Goal: Information Seeking & Learning: Learn about a topic

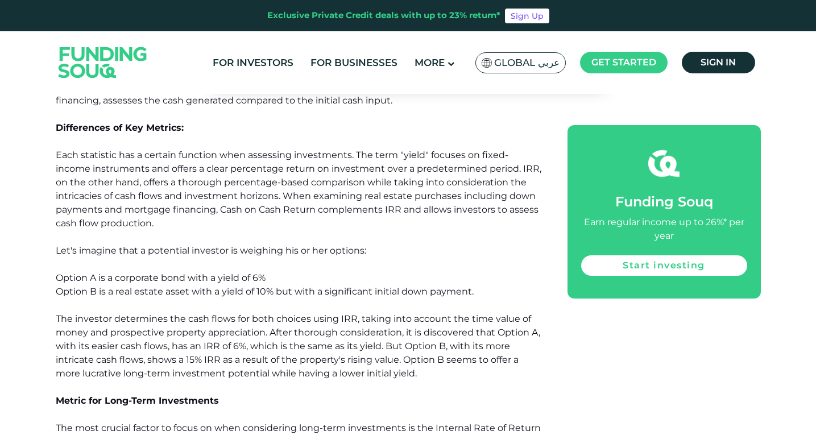
scroll to position [796, 0]
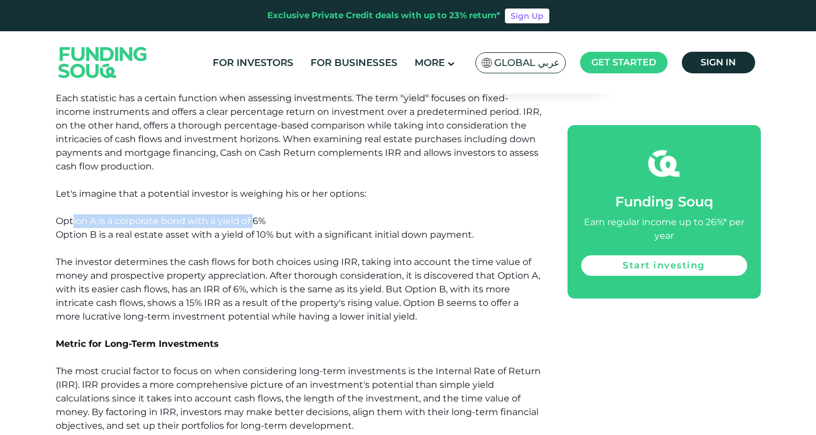
drag, startPoint x: 72, startPoint y: 226, endPoint x: 253, endPoint y: 221, distance: 181.4
click at [253, 221] on span "Option A is a corporate bond with a yield of 6%" at bounding box center [161, 220] width 210 height 11
click at [258, 229] on span "Option B is a real estate asset with a yield of 10% but with a significant init…" at bounding box center [265, 234] width 418 height 11
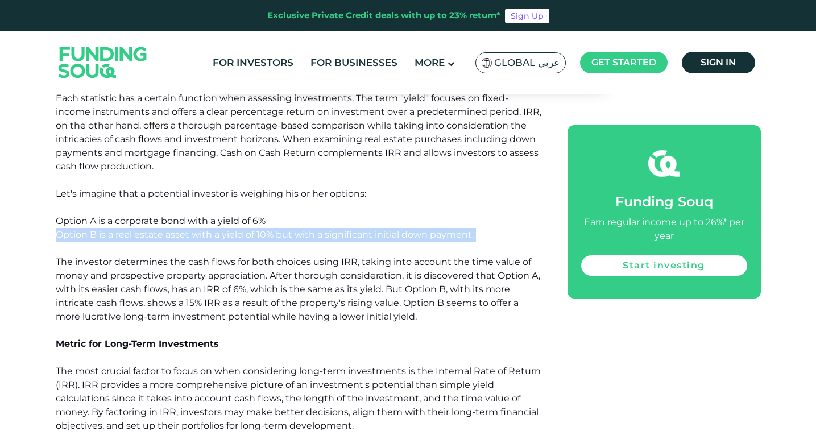
click at [258, 229] on span "Option B is a real estate asset with a yield of 10% but with a significant init…" at bounding box center [265, 234] width 418 height 11
click at [343, 236] on span "Option B is a real estate asset with a yield of 10% but with a significant init…" at bounding box center [265, 234] width 418 height 11
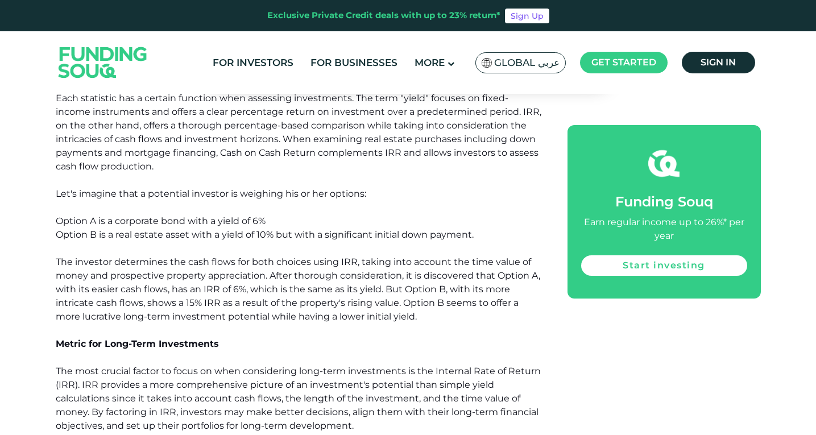
click at [157, 262] on span "The investor determines the cash flows for both choices using IRR, taking into …" at bounding box center [298, 288] width 484 height 65
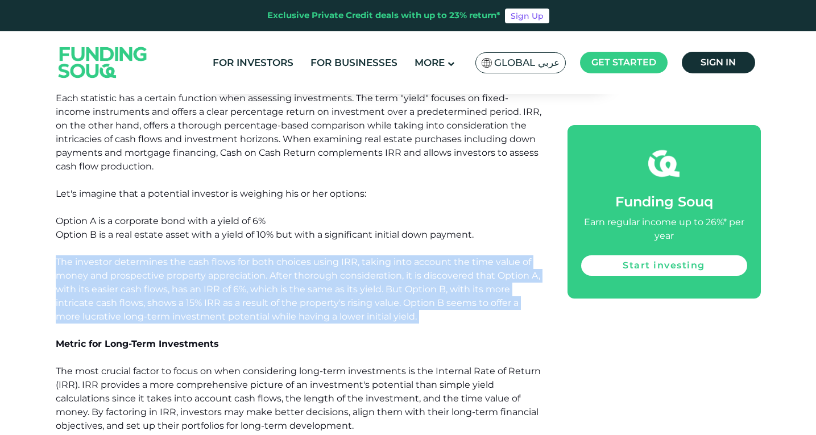
click at [157, 262] on span "The investor determines the cash flows for both choices using IRR, taking into …" at bounding box center [298, 288] width 484 height 65
click at [375, 268] on p "The investor determines the cash flows for both choices using IRR, taking into …" at bounding box center [299, 289] width 486 height 68
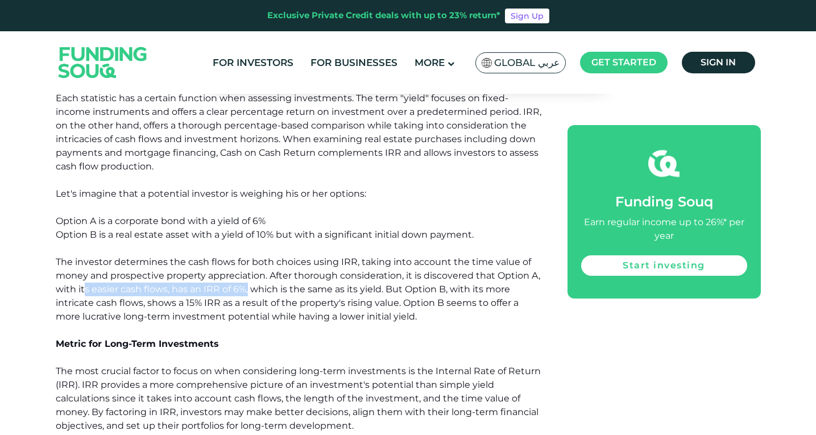
drag, startPoint x: 84, startPoint y: 294, endPoint x: 248, endPoint y: 294, distance: 164.9
click at [248, 294] on span "The investor determines the cash flows for both choices using IRR, taking into …" at bounding box center [298, 288] width 484 height 65
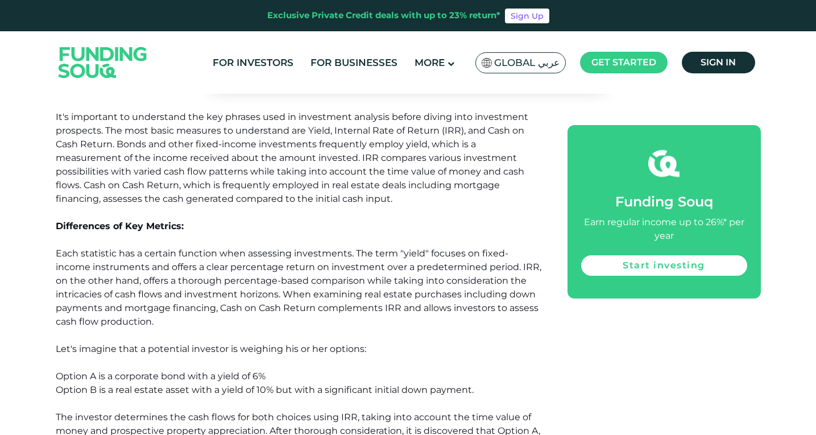
scroll to position [569, 0]
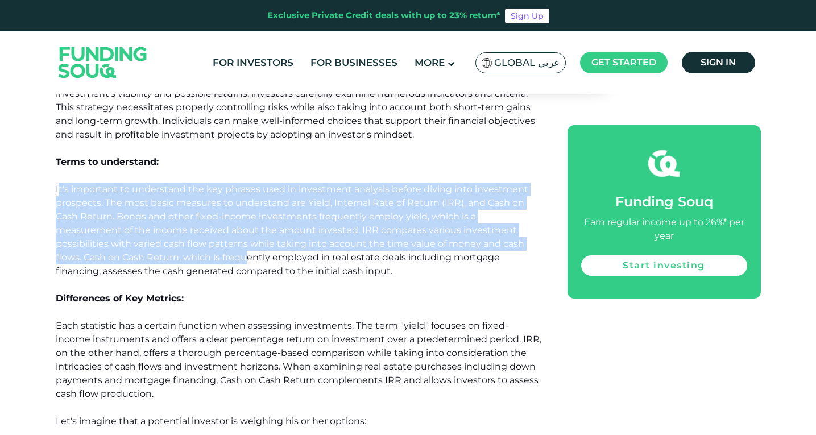
drag, startPoint x: 59, startPoint y: 194, endPoint x: 153, endPoint y: 259, distance: 114.5
click at [153, 259] on span "It's important to understand the key phrases used in investment analysis before…" at bounding box center [292, 230] width 472 height 93
